Goal: Task Accomplishment & Management: Complete application form

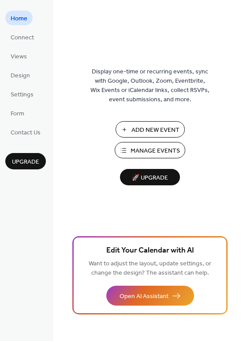
click at [132, 130] on span "Add New Event" at bounding box center [156, 129] width 48 height 9
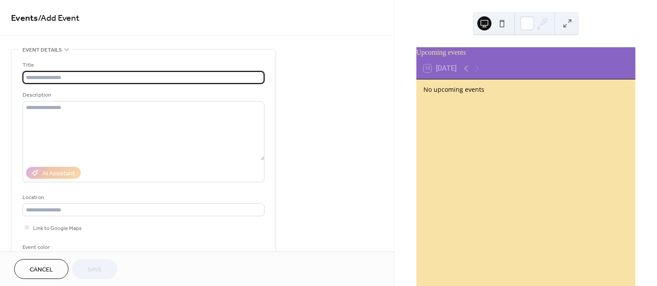
click at [43, 80] on input "text" at bounding box center [144, 77] width 242 height 13
type input "*"
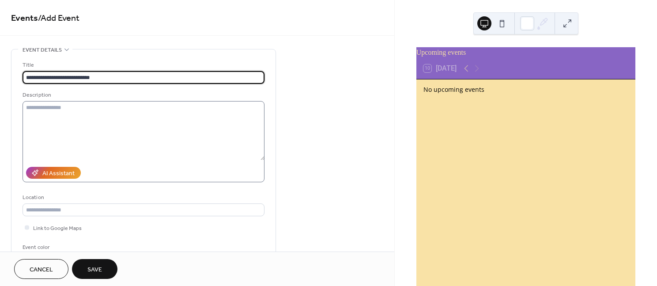
type input "**********"
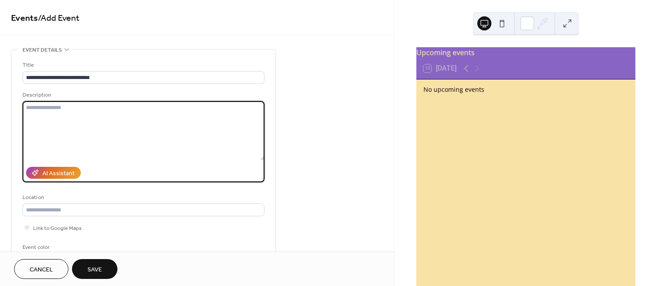
click at [48, 110] on textarea at bounding box center [144, 130] width 242 height 59
type textarea "**********"
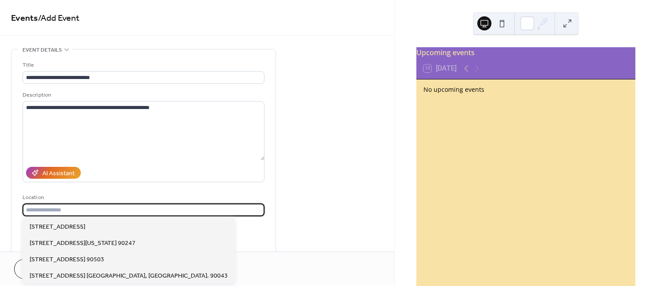
click at [83, 214] on input "text" at bounding box center [144, 210] width 242 height 13
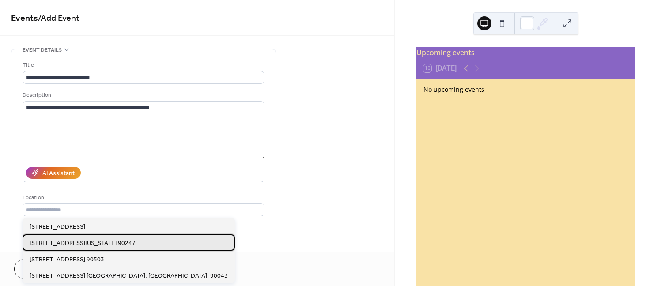
click at [65, 246] on span "16311 S. Vermont Ave Gardena, Ca. 90247" at bounding box center [83, 243] width 106 height 9
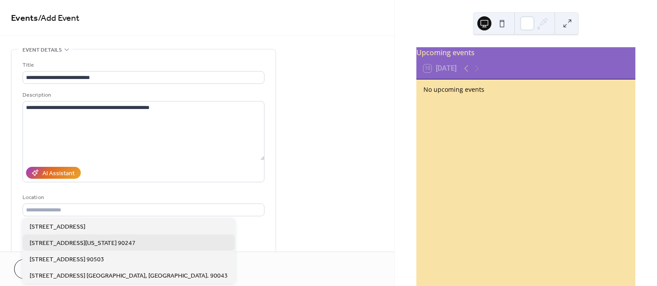
type input "**********"
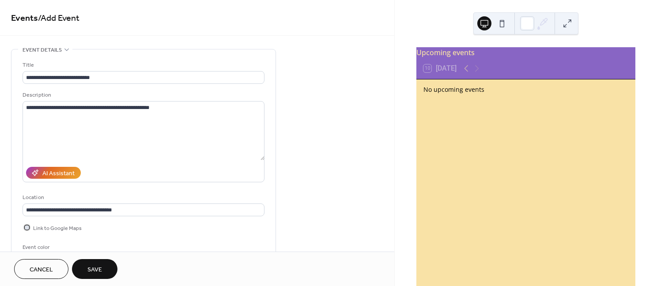
click at [53, 228] on span "Link to Google Maps" at bounding box center [57, 228] width 49 height 9
click at [39, 247] on div "Event color" at bounding box center [56, 247] width 66 height 9
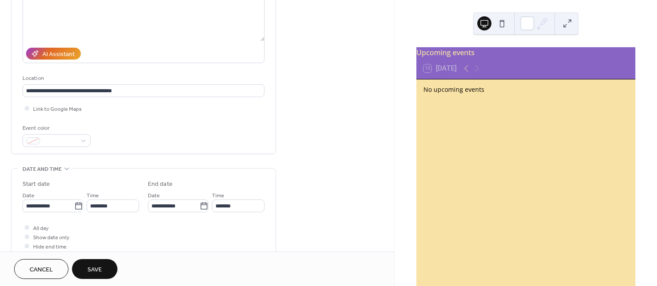
scroll to position [118, 0]
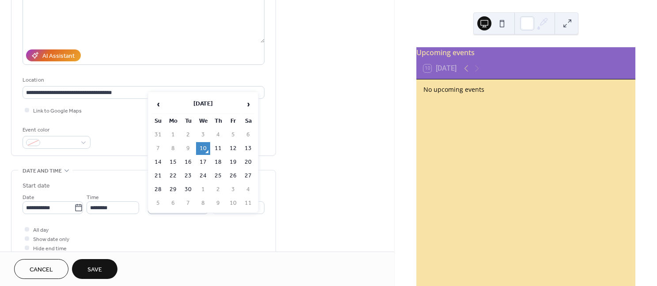
click at [200, 208] on body "**********" at bounding box center [328, 143] width 657 height 286
click at [156, 159] on td "14" at bounding box center [158, 162] width 14 height 13
type input "**********"
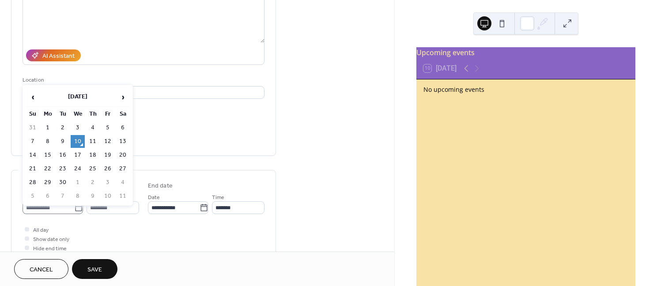
click at [74, 208] on icon at bounding box center [78, 208] width 9 height 9
click at [74, 208] on input "**********" at bounding box center [49, 207] width 52 height 13
click at [31, 149] on td "14" at bounding box center [33, 155] width 14 height 13
type input "**********"
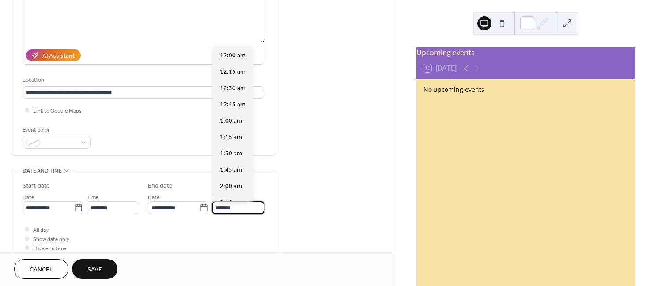
click at [235, 209] on input "*******" at bounding box center [238, 207] width 53 height 13
click at [232, 156] on span "2:30 pm" at bounding box center [231, 153] width 23 height 9
type input "*******"
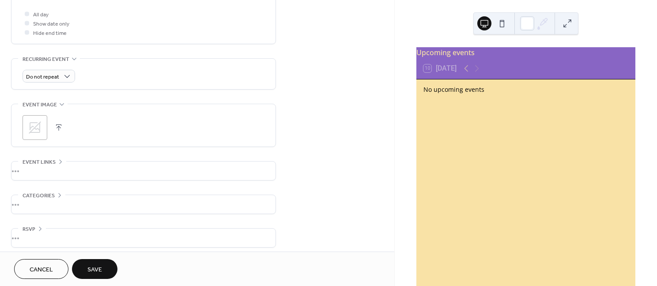
scroll to position [338, 0]
click at [74, 54] on div "•••" at bounding box center [143, 54] width 264 height 1
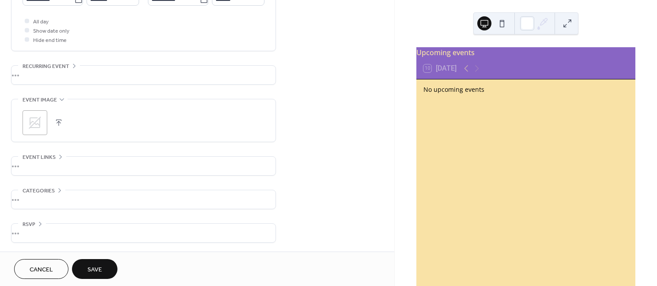
scroll to position [327, 0]
click at [74, 68] on div "•••" at bounding box center [143, 75] width 264 height 19
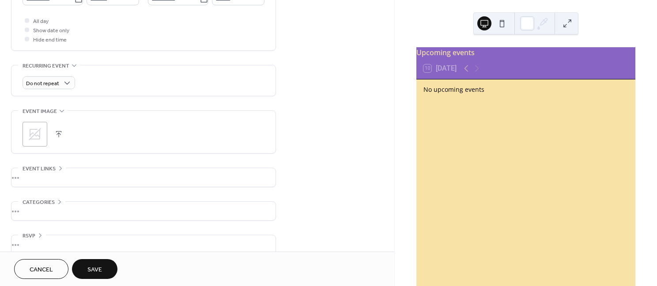
scroll to position [338, 0]
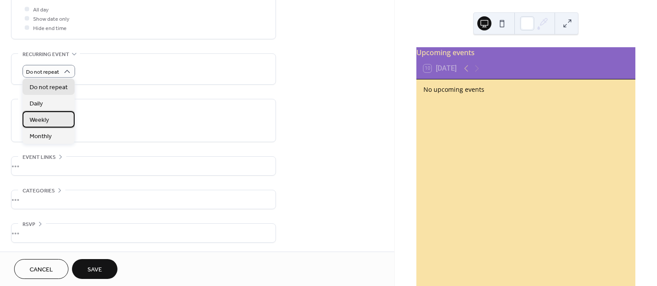
click at [40, 123] on span "Weekly" at bounding box center [39, 120] width 19 height 9
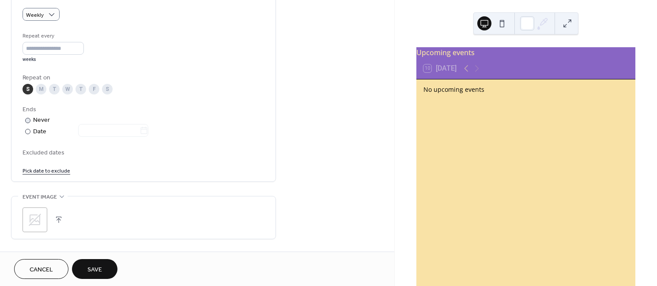
scroll to position [398, 0]
click at [63, 197] on icon at bounding box center [61, 193] width 7 height 7
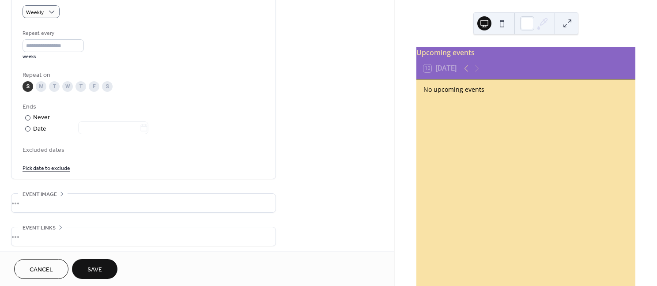
click at [63, 197] on div "•••" at bounding box center [143, 203] width 264 height 19
click at [37, 213] on icon at bounding box center [35, 217] width 14 height 14
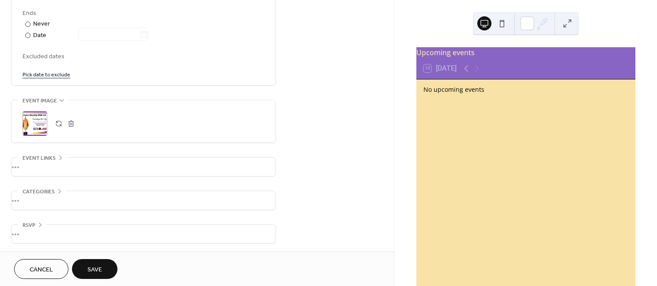
scroll to position [493, 0]
click at [37, 230] on div "•••" at bounding box center [143, 233] width 264 height 19
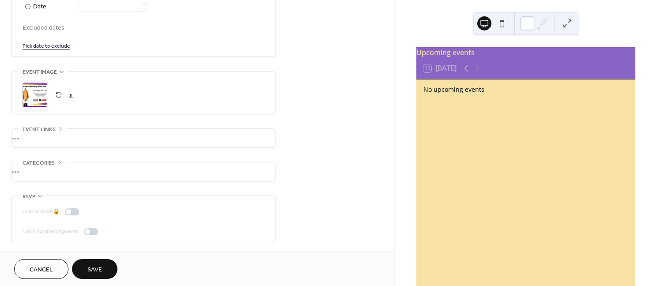
scroll to position [521, 0]
click at [57, 162] on div "•••" at bounding box center [143, 171] width 264 height 19
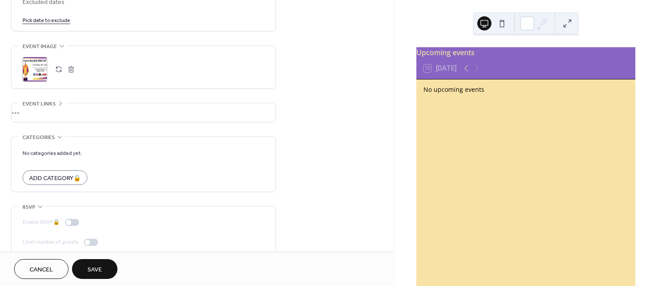
scroll to position [558, 0]
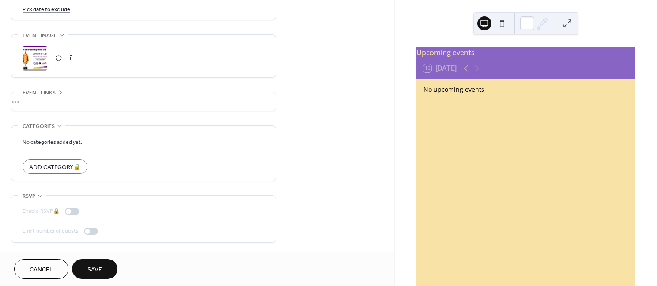
click at [61, 197] on div "Enable RSVP 🔒 Limit number of guests" at bounding box center [144, 219] width 242 height 47
click at [93, 146] on form "No categories added yet. Add Category 🔒" at bounding box center [144, 155] width 242 height 37
click at [56, 126] on div "•••" at bounding box center [143, 126] width 264 height 1
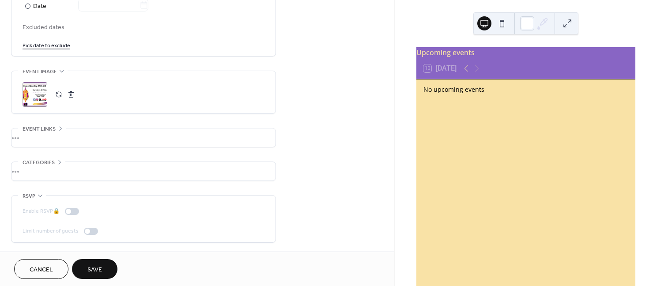
scroll to position [521, 0]
click at [87, 269] on button "Save" at bounding box center [95, 269] width 46 height 20
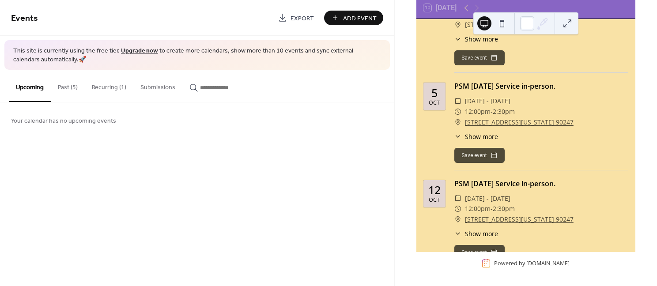
scroll to position [262, 0]
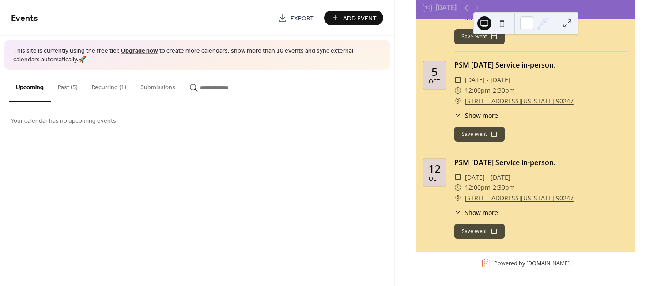
click at [484, 227] on button "Save event" at bounding box center [480, 231] width 50 height 15
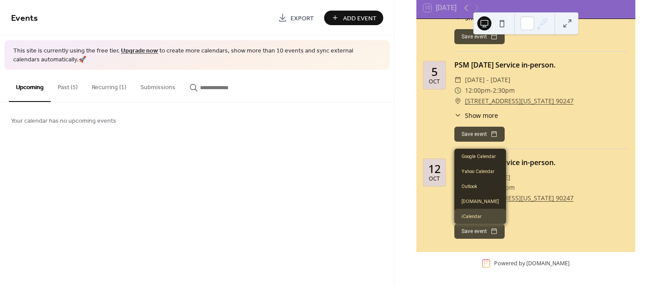
click at [463, 217] on link "iCalendar" at bounding box center [481, 216] width 52 height 15
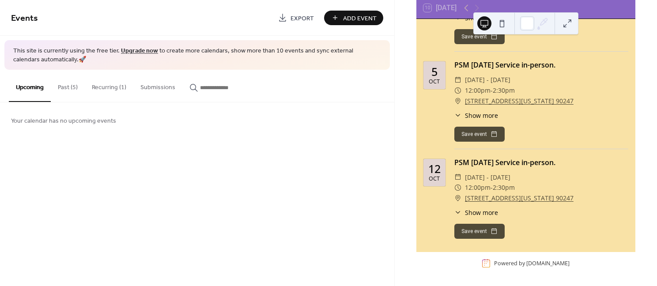
click at [346, 18] on span "Add Event" at bounding box center [360, 18] width 34 height 9
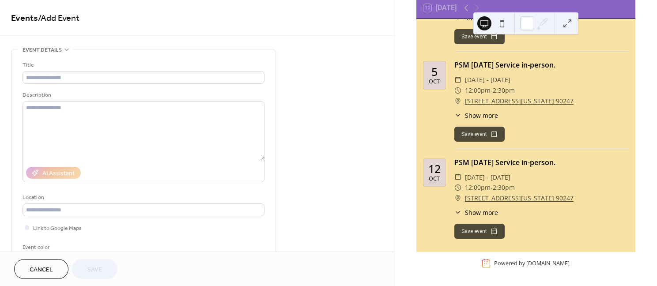
drag, startPoint x: 303, startPoint y: 8, endPoint x: 317, endPoint y: 8, distance: 14.6
click at [304, 8] on div "Events / Add Event" at bounding box center [197, 18] width 395 height 36
